Goal: Task Accomplishment & Management: Use online tool/utility

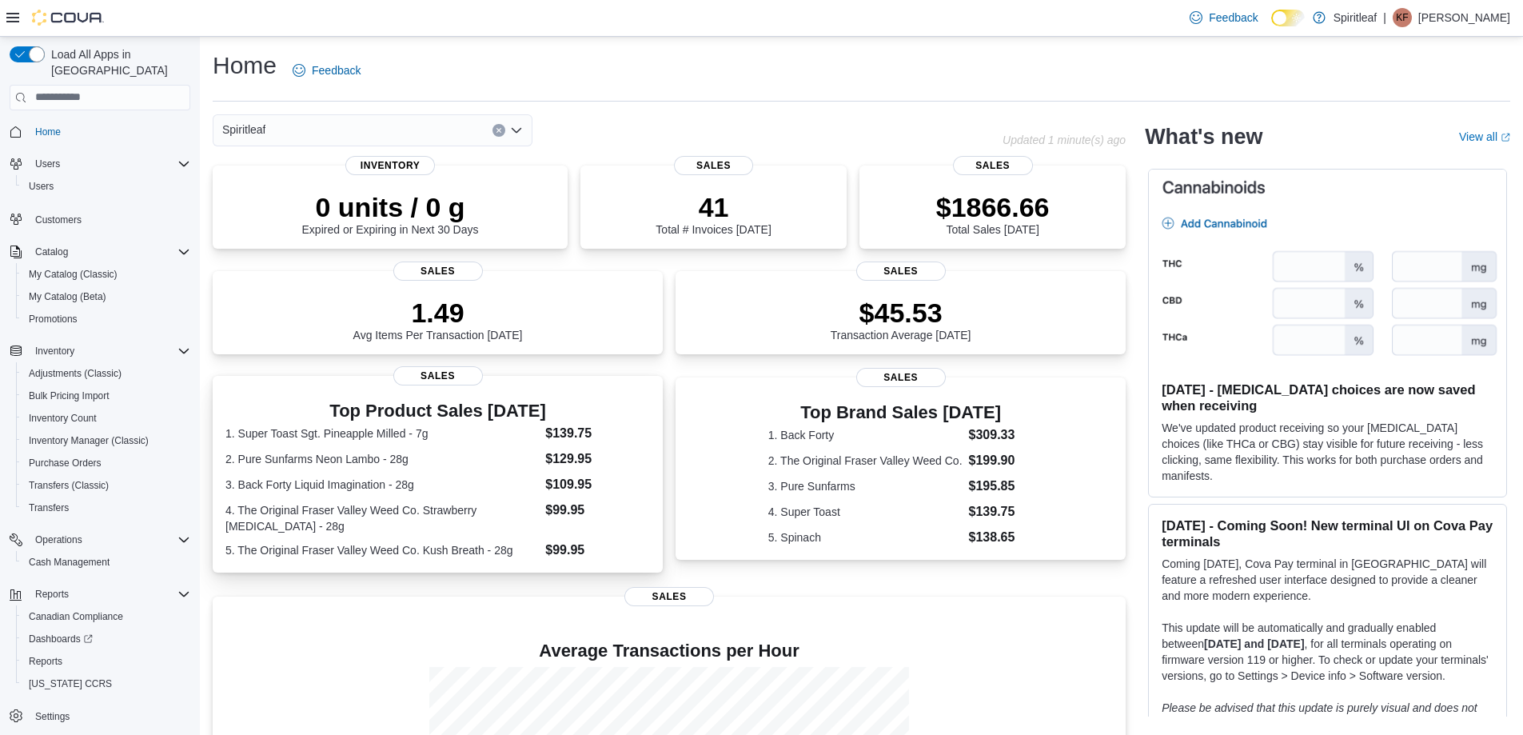
scroll to position [202, 0]
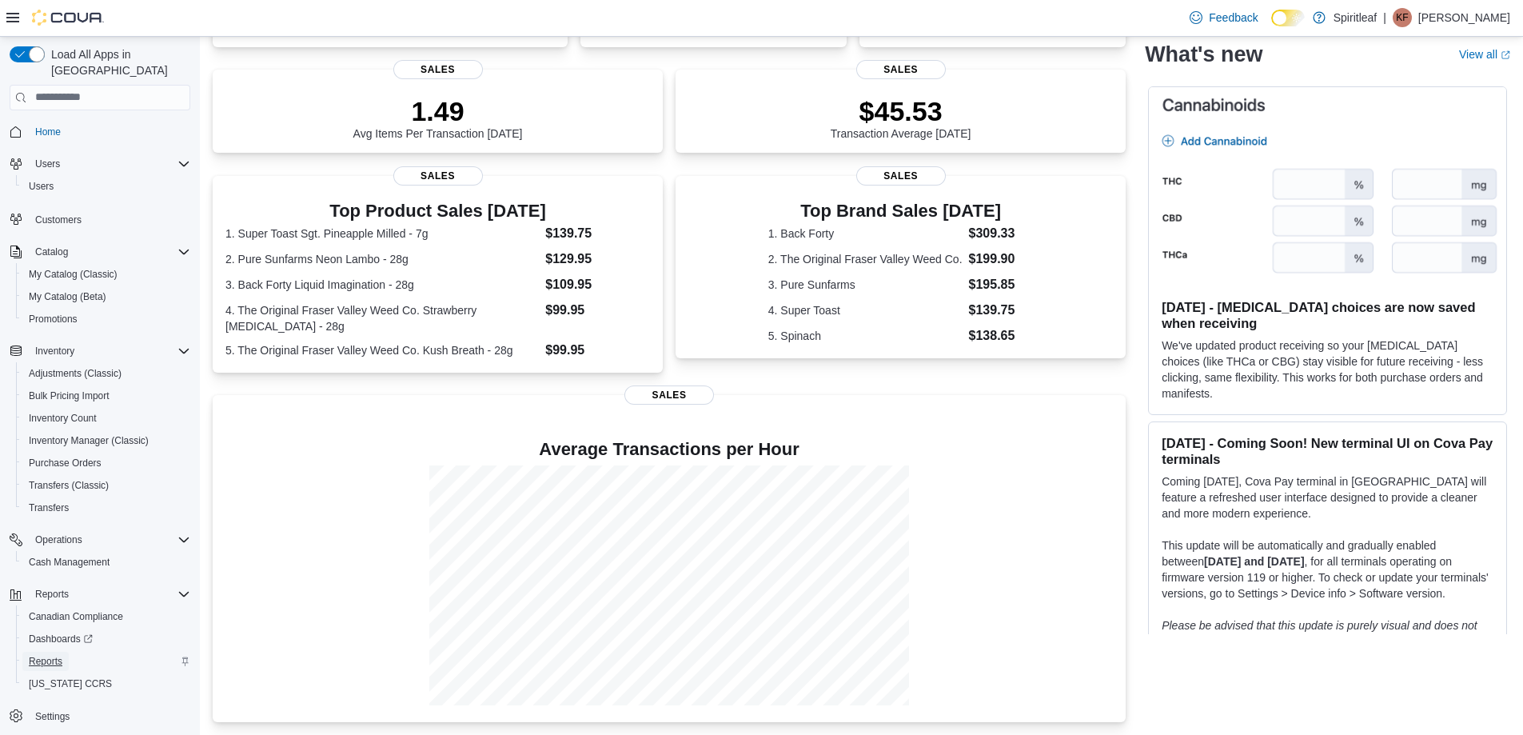
click at [54, 655] on span "Reports" at bounding box center [46, 661] width 34 height 13
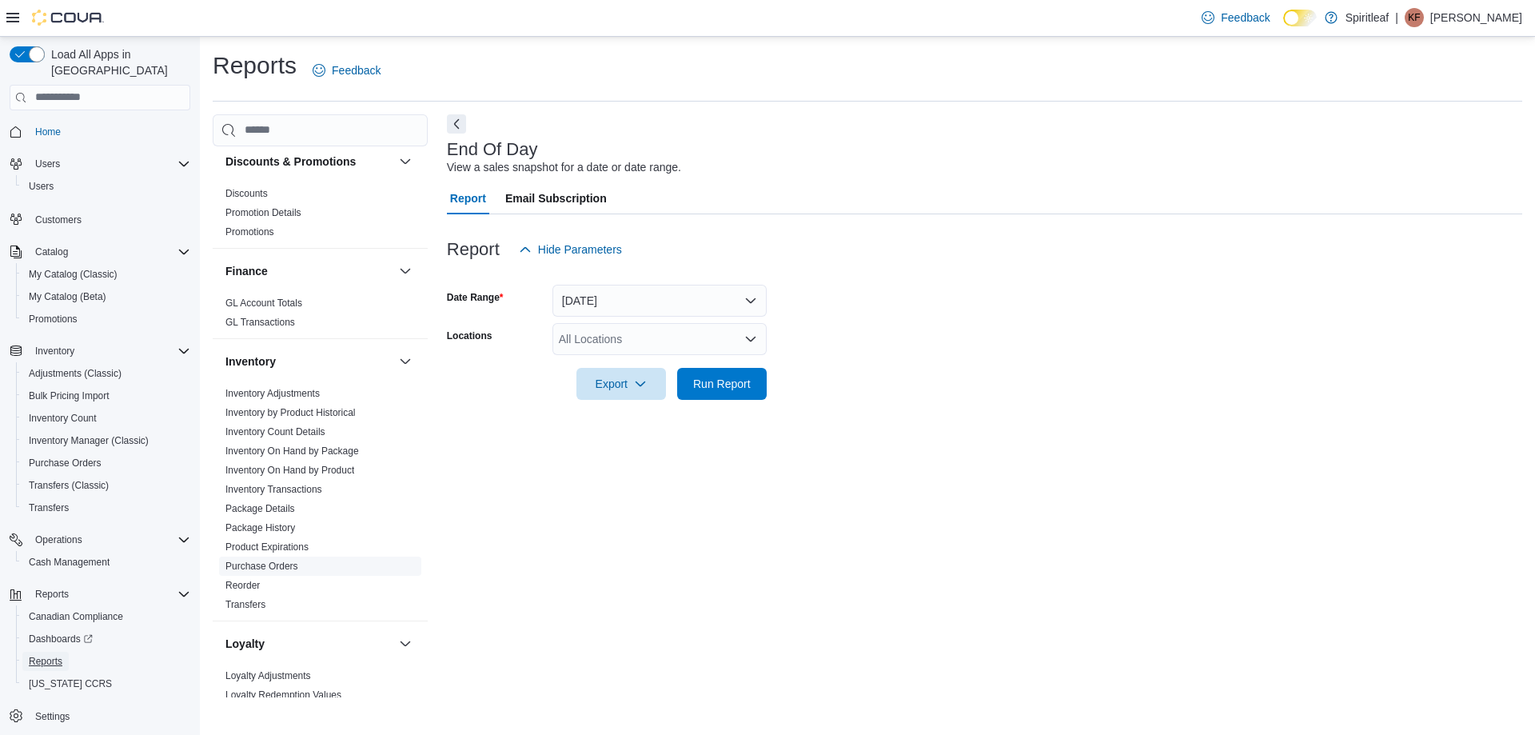
scroll to position [320, 0]
click at [256, 580] on link "Reorder" at bounding box center [242, 582] width 34 height 11
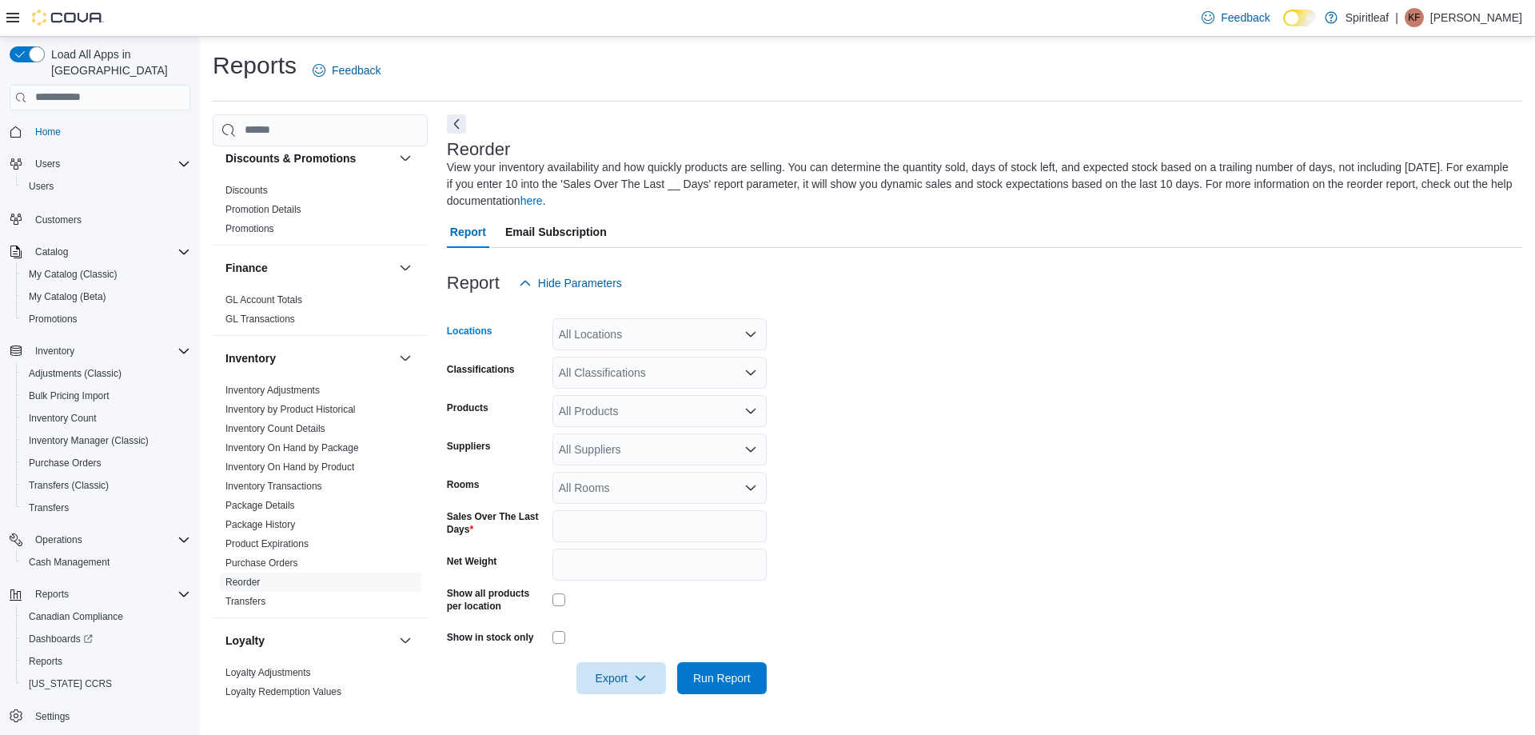
click at [627, 329] on div "All Locations" at bounding box center [660, 334] width 214 height 32
type input "***"
click at [666, 364] on span "[STREET_ADDRESS])" at bounding box center [668, 361] width 114 height 16
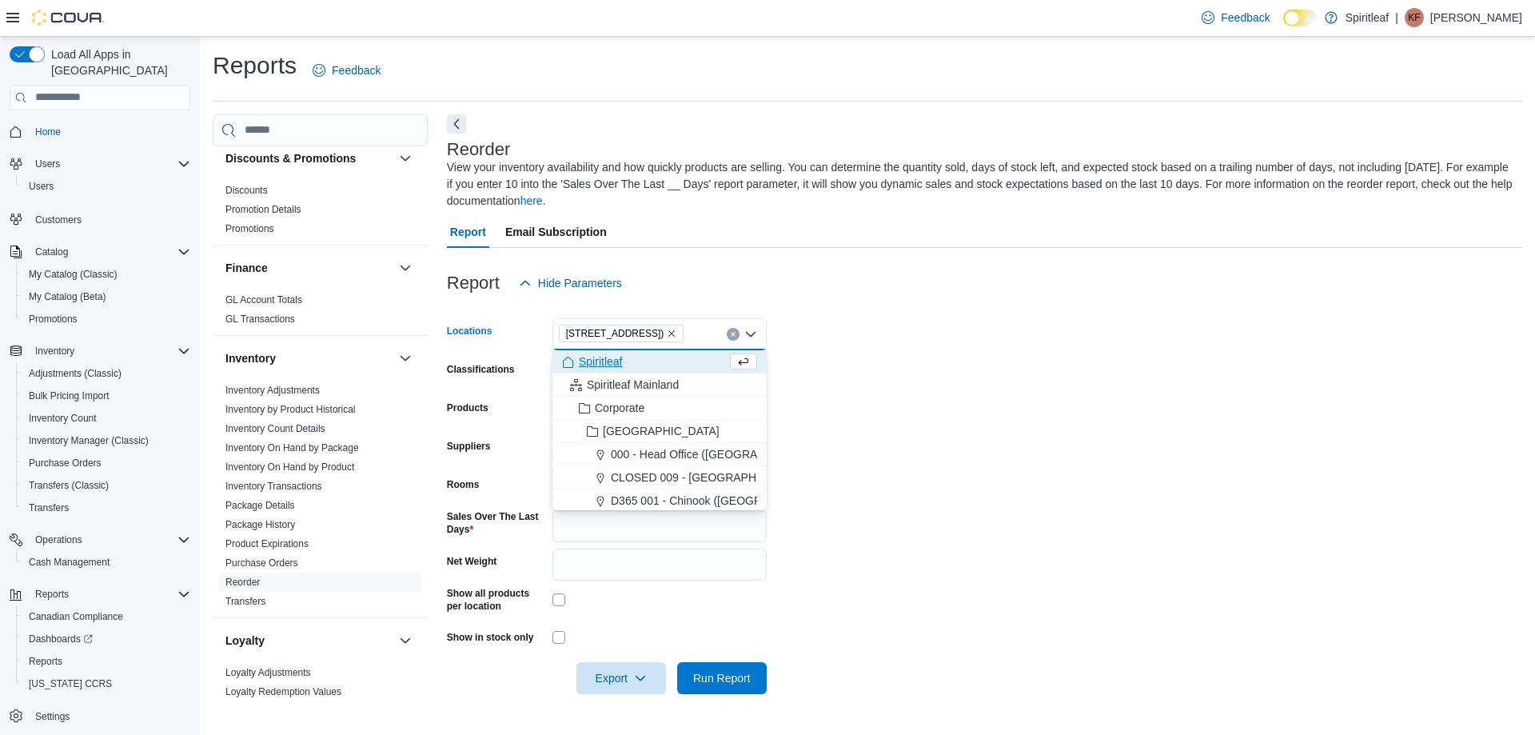
click at [736, 272] on div "Report Hide Parameters" at bounding box center [984, 283] width 1075 height 32
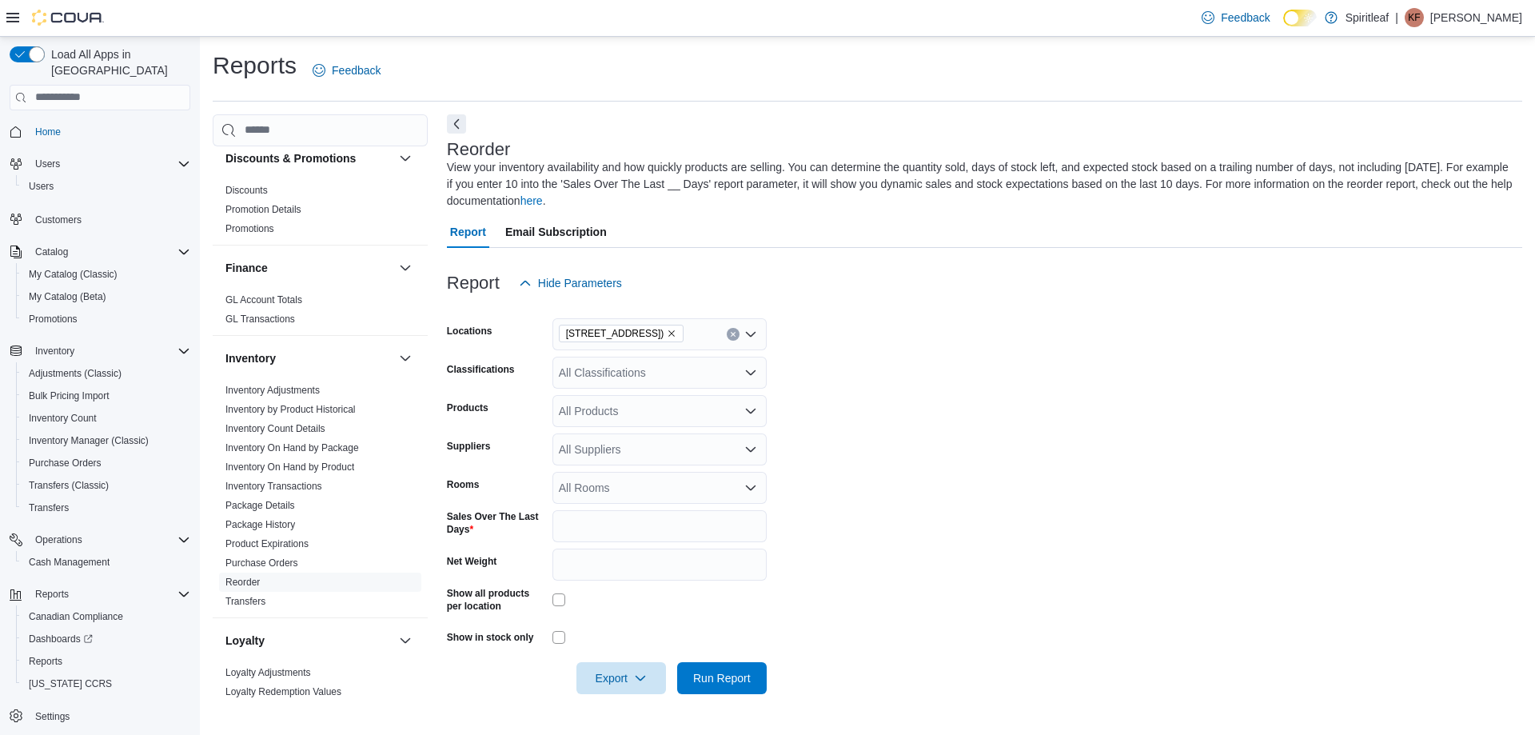
click at [1471, 10] on div "| KF Kendra F" at bounding box center [1458, 17] width 127 height 19
click at [1416, 150] on span "Sign Out" at bounding box center [1419, 156] width 43 height 16
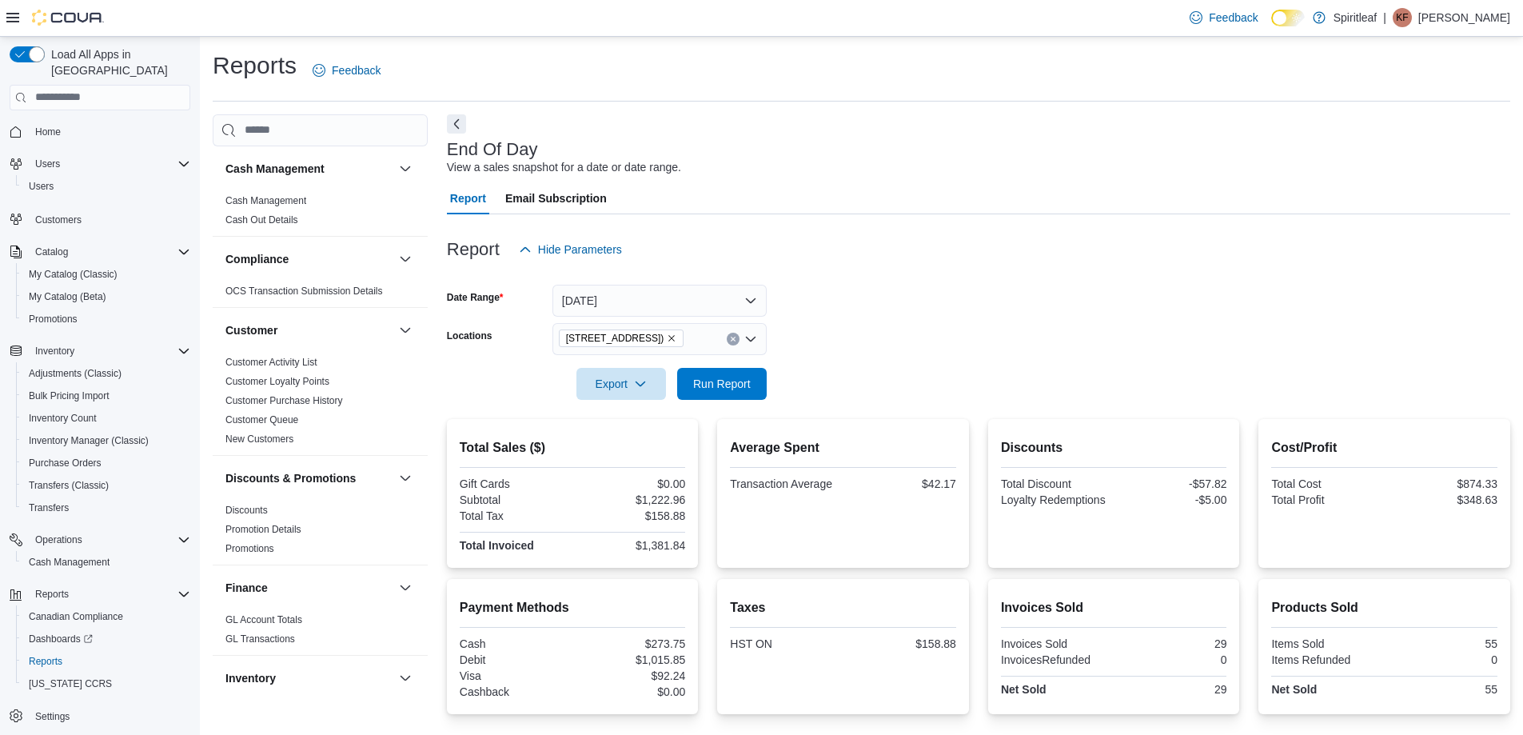
click at [1475, 14] on p "Kendra F" at bounding box center [1465, 17] width 92 height 19
click at [1386, 152] on span "Sign Out" at bounding box center [1407, 156] width 43 height 16
